Goal: Task Accomplishment & Management: Use online tool/utility

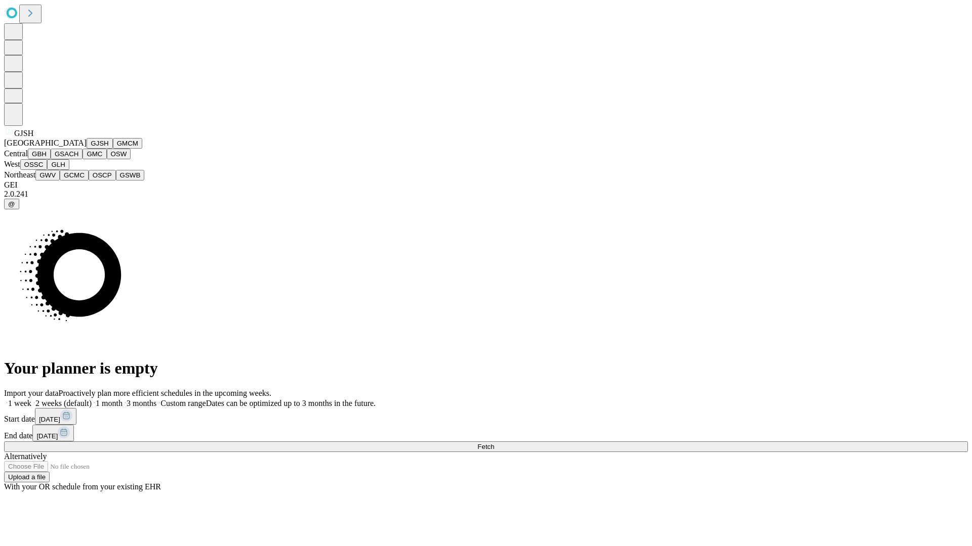
click at [87, 149] on button "GJSH" at bounding box center [100, 143] width 26 height 11
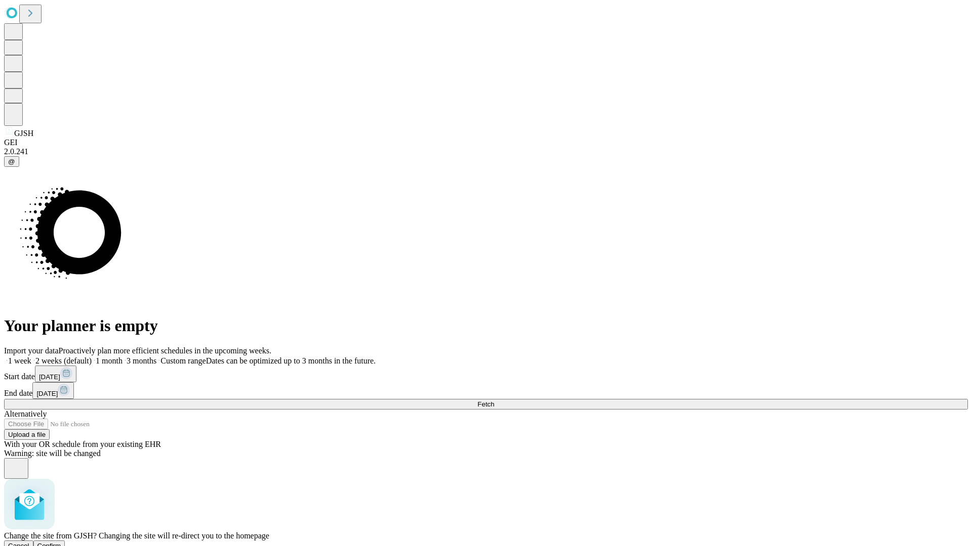
click at [61, 542] on span "Confirm" at bounding box center [49, 546] width 24 height 8
click at [122, 357] on label "1 month" at bounding box center [107, 361] width 31 height 9
click at [494, 401] on span "Fetch" at bounding box center [485, 405] width 17 height 8
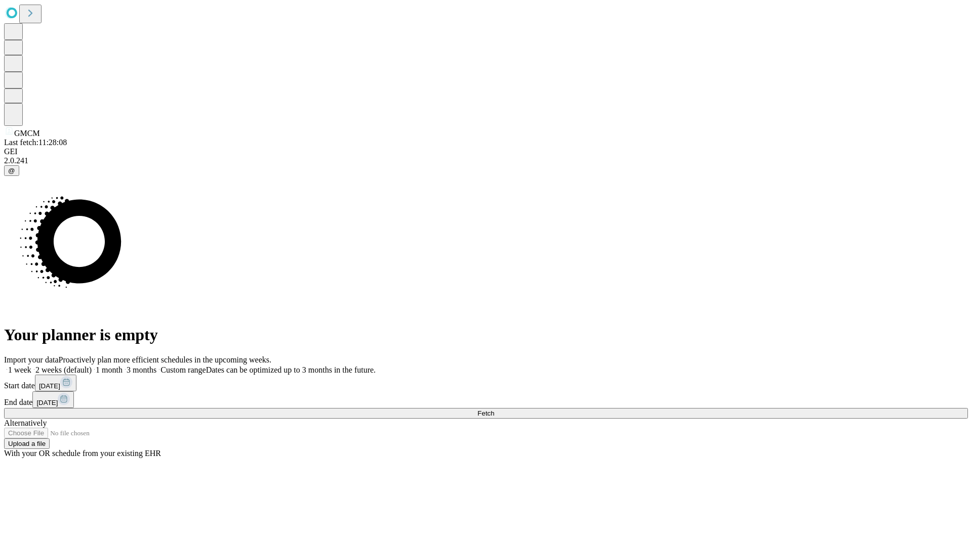
click at [494, 410] on span "Fetch" at bounding box center [485, 414] width 17 height 8
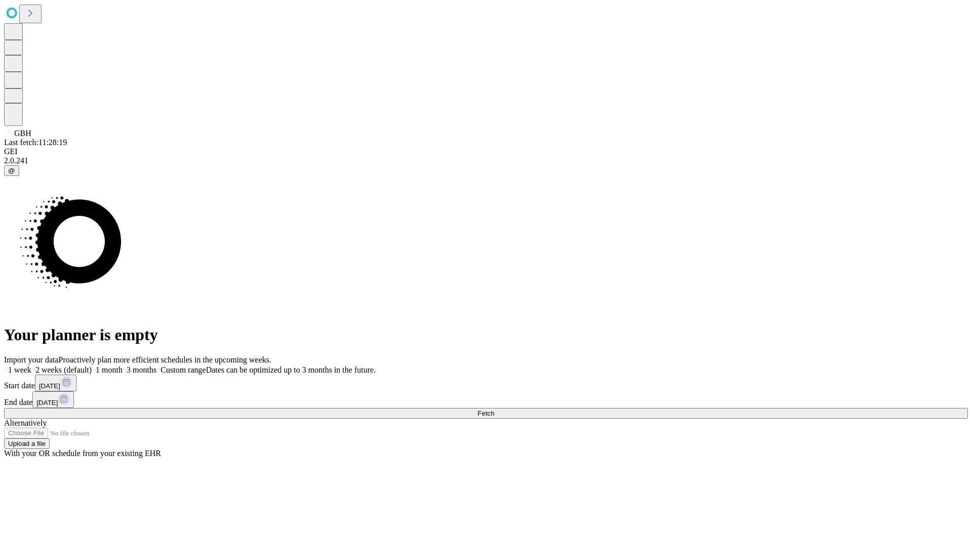
click at [122, 366] on label "1 month" at bounding box center [107, 370] width 31 height 9
click at [494, 410] on span "Fetch" at bounding box center [485, 414] width 17 height 8
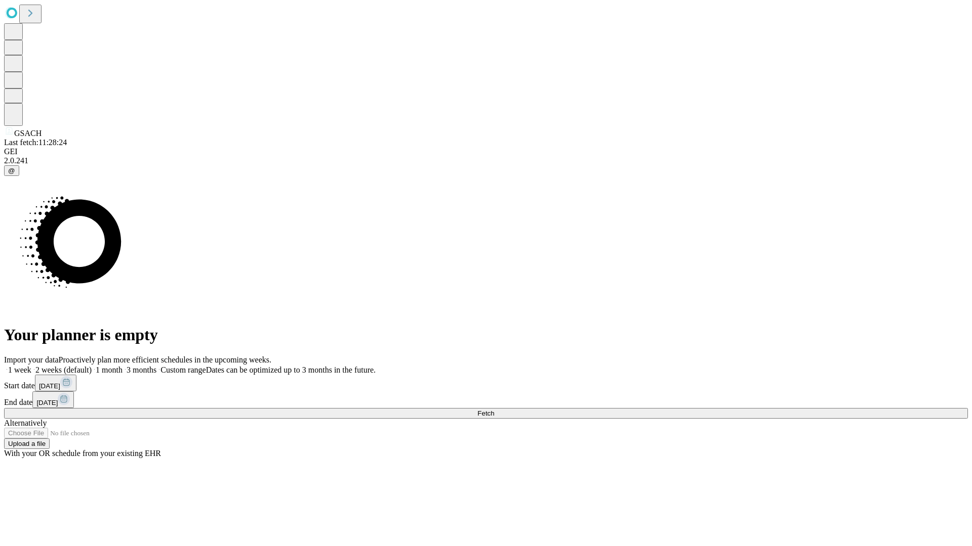
click at [122, 366] on label "1 month" at bounding box center [107, 370] width 31 height 9
click at [494, 410] on span "Fetch" at bounding box center [485, 414] width 17 height 8
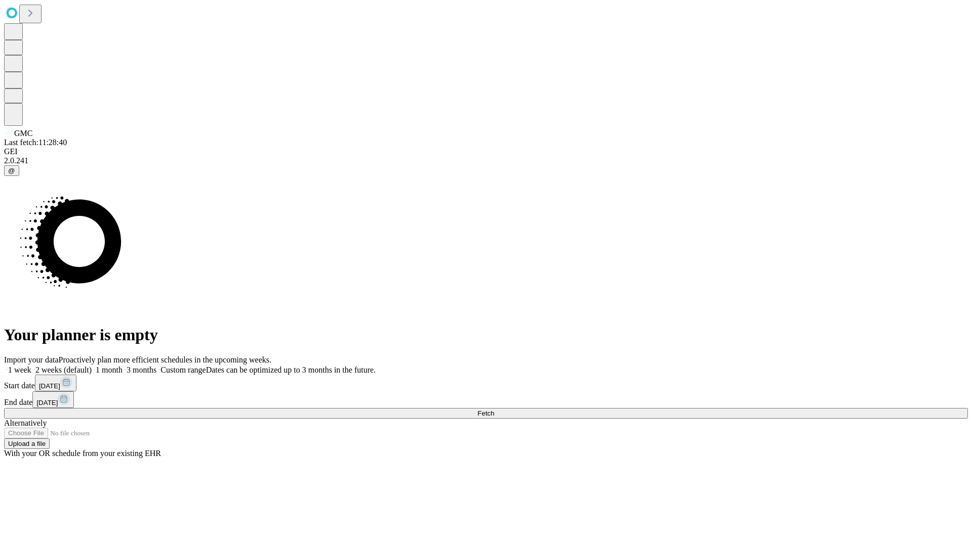
click at [122, 366] on label "1 month" at bounding box center [107, 370] width 31 height 9
click at [494, 410] on span "Fetch" at bounding box center [485, 414] width 17 height 8
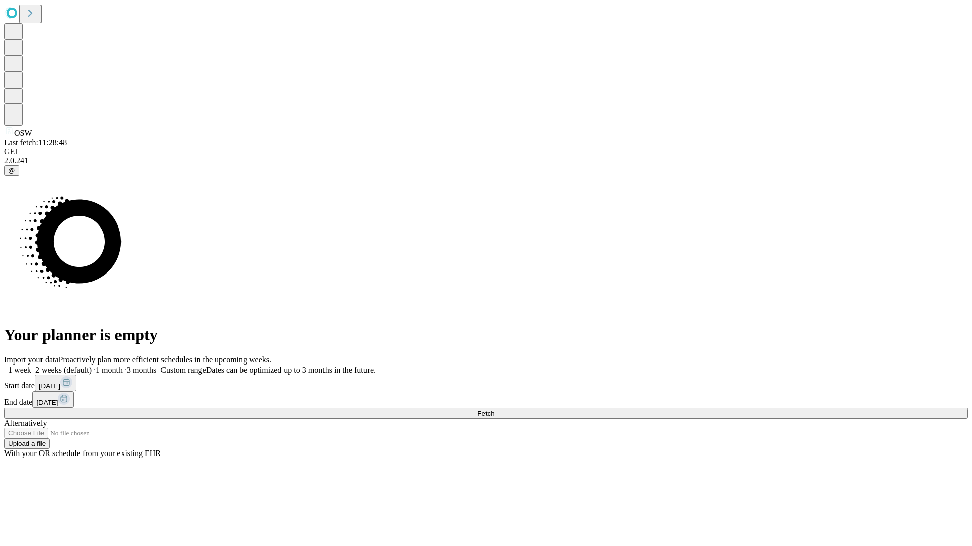
click at [494, 410] on span "Fetch" at bounding box center [485, 414] width 17 height 8
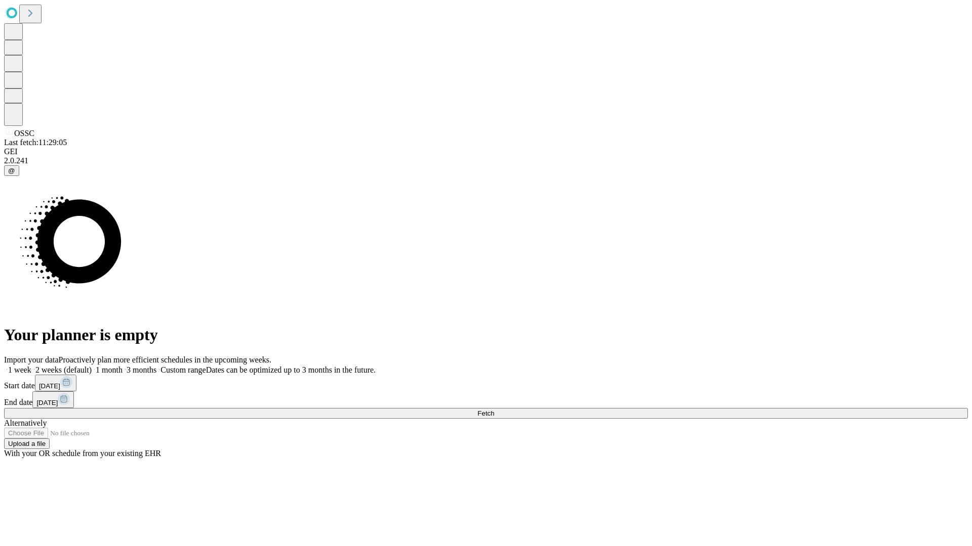
click at [122, 366] on label "1 month" at bounding box center [107, 370] width 31 height 9
click at [494, 410] on span "Fetch" at bounding box center [485, 414] width 17 height 8
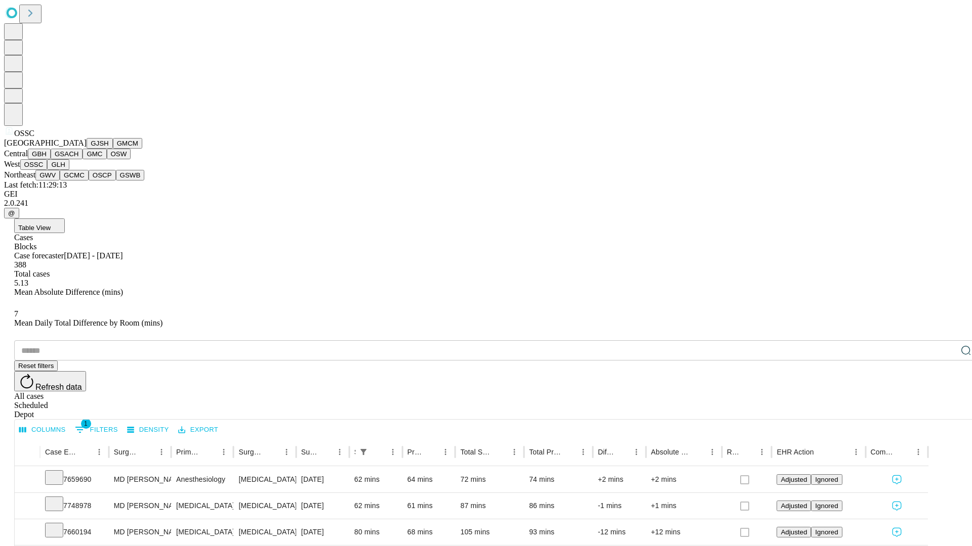
click at [69, 170] on button "GLH" at bounding box center [58, 164] width 22 height 11
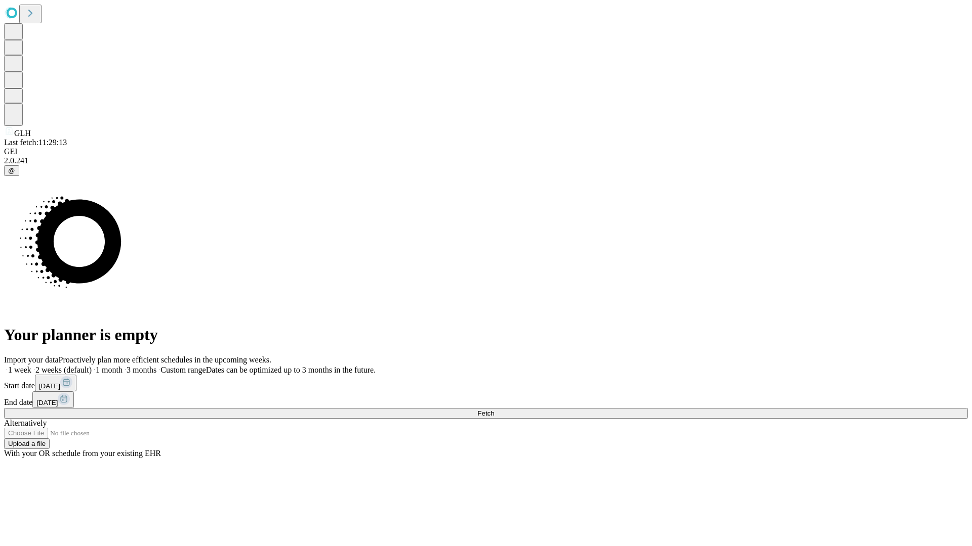
click at [122, 366] on label "1 month" at bounding box center [107, 370] width 31 height 9
click at [494, 410] on span "Fetch" at bounding box center [485, 414] width 17 height 8
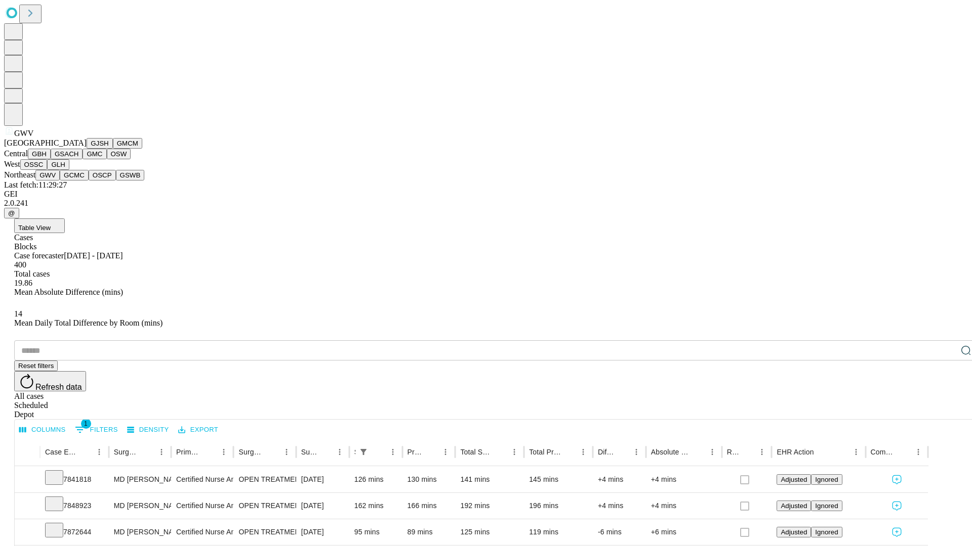
click at [78, 181] on button "GCMC" at bounding box center [74, 175] width 29 height 11
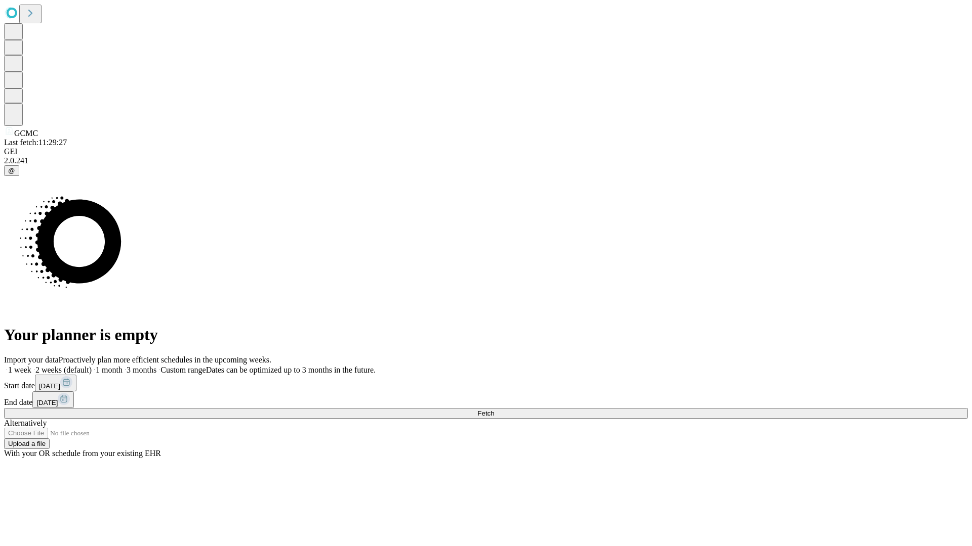
click at [122, 366] on label "1 month" at bounding box center [107, 370] width 31 height 9
click at [494, 410] on span "Fetch" at bounding box center [485, 414] width 17 height 8
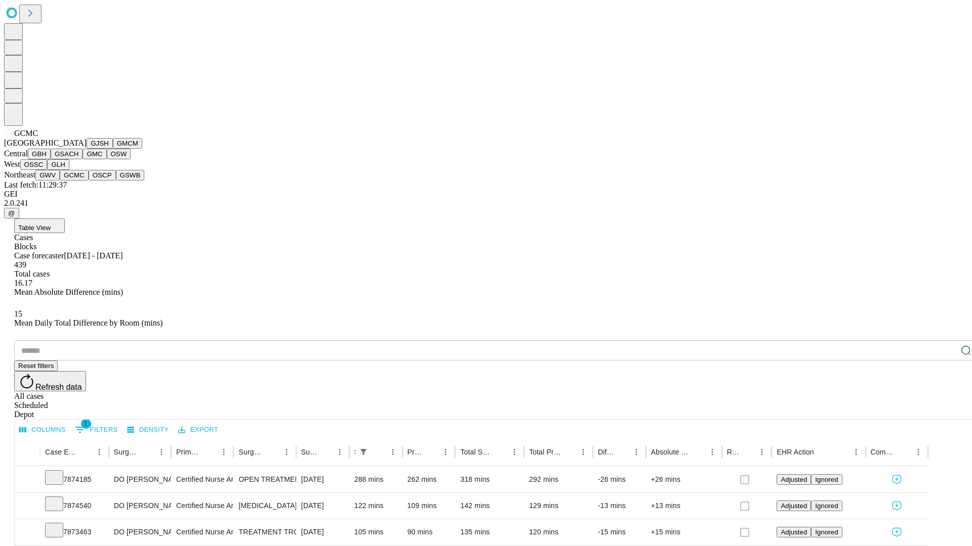
click at [89, 181] on button "OSCP" at bounding box center [102, 175] width 27 height 11
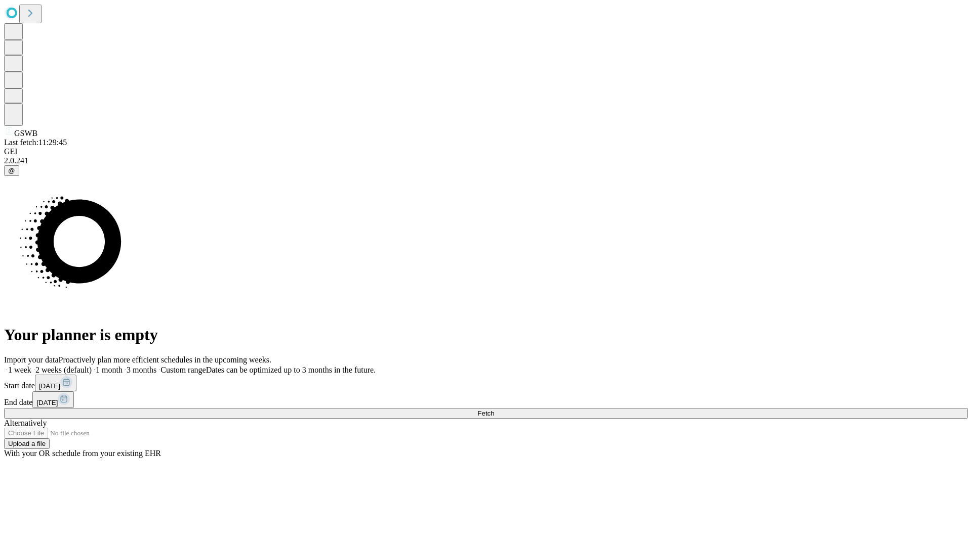
click at [122, 366] on label "1 month" at bounding box center [107, 370] width 31 height 9
click at [494, 410] on span "Fetch" at bounding box center [485, 414] width 17 height 8
